Goal: Obtain resource: Download file/media

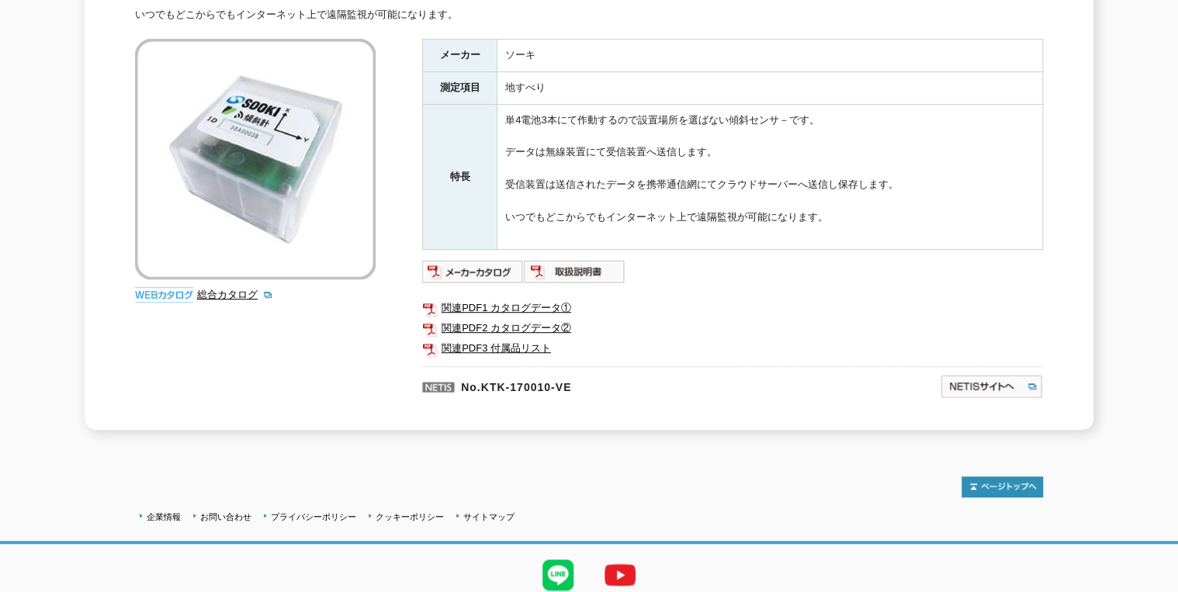
scroll to position [329, 0]
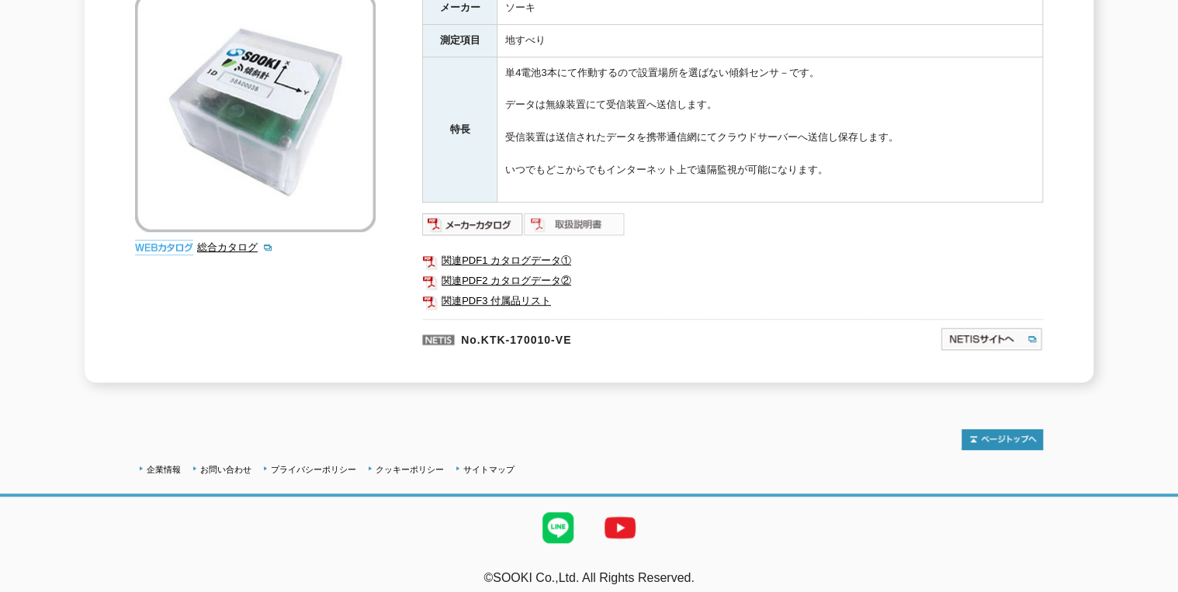
click at [559, 212] on img at bounding box center [575, 224] width 102 height 25
click at [498, 212] on img at bounding box center [473, 224] width 102 height 25
click at [516, 252] on link "関連PDF1 カタログデータ①" at bounding box center [732, 261] width 621 height 20
click at [499, 271] on link "関連PDF2 カタログデータ②" at bounding box center [732, 281] width 621 height 20
click at [506, 291] on link "関連PDF3 付属品リスト" at bounding box center [732, 301] width 621 height 20
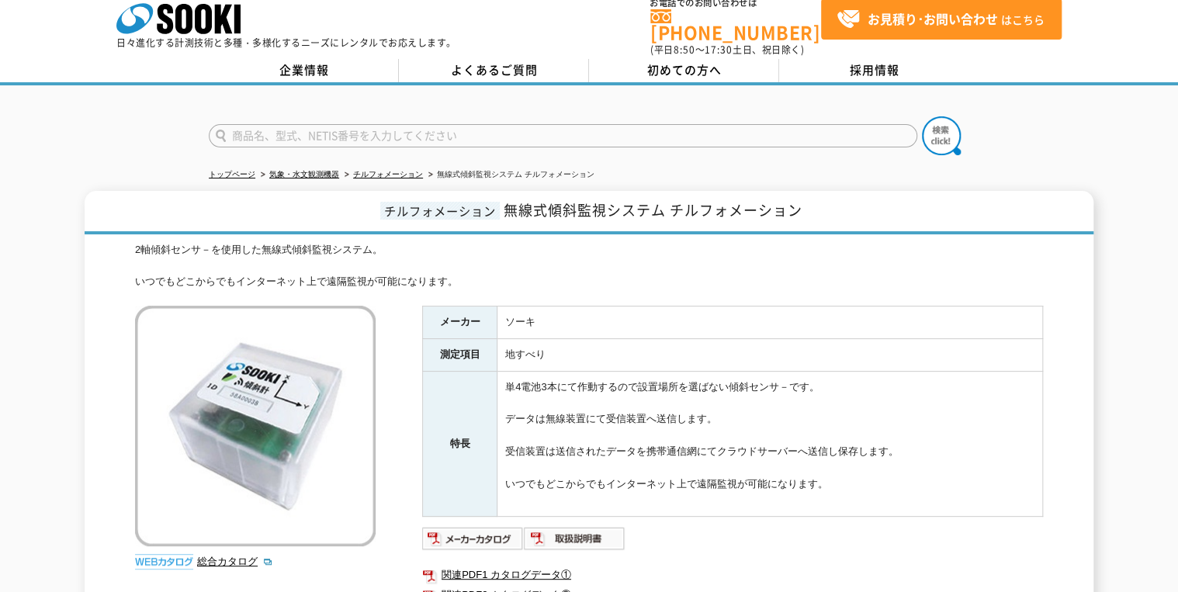
scroll to position [0, 0]
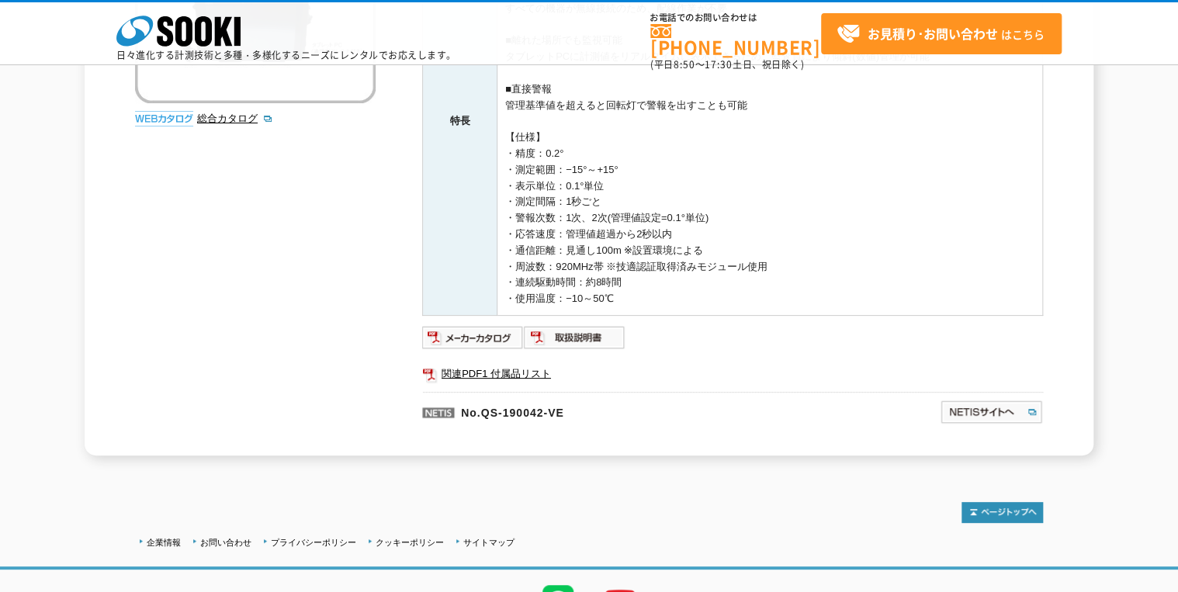
scroll to position [371, 0]
click at [470, 338] on img at bounding box center [473, 336] width 102 height 25
